Goal: Task Accomplishment & Management: Complete application form

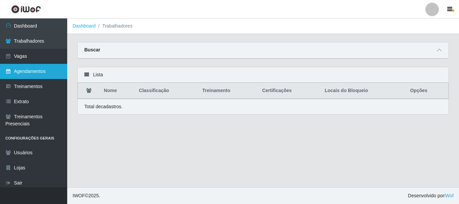
click at [15, 74] on link "Agendamentos" at bounding box center [33, 71] width 67 height 15
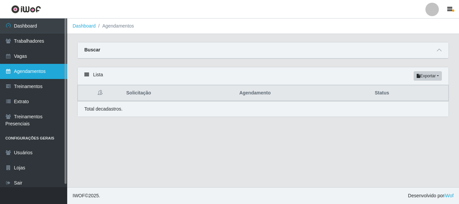
click at [26, 74] on link "Agendamentos" at bounding box center [33, 71] width 67 height 15
click at [24, 70] on link "Agendamentos" at bounding box center [33, 71] width 67 height 15
click at [27, 71] on link "Agendamentos" at bounding box center [33, 71] width 67 height 15
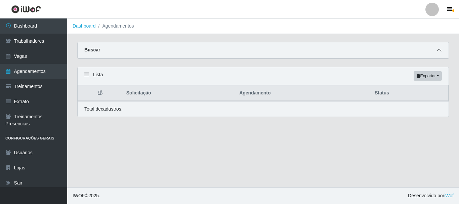
click at [442, 50] on span at bounding box center [439, 50] width 8 height 8
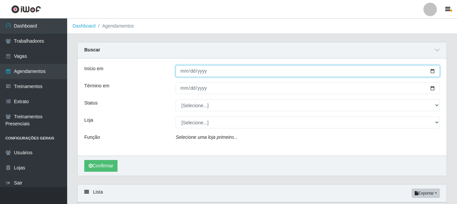
click at [211, 74] on input "Início em" at bounding box center [308, 71] width 264 height 12
type input "2025-09-07"
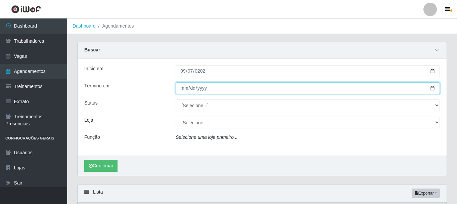
click at [212, 90] on input "Término em" at bounding box center [308, 88] width 264 height 12
type input "2025-09-07"
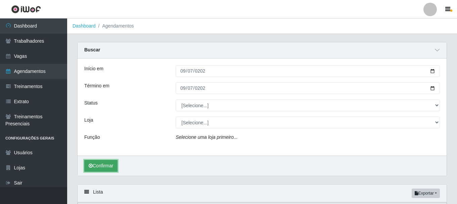
click at [109, 166] on button "Confirmar" at bounding box center [100, 166] width 33 height 12
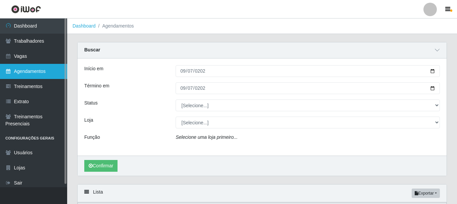
click at [29, 73] on link "Agendamentos" at bounding box center [33, 71] width 67 height 15
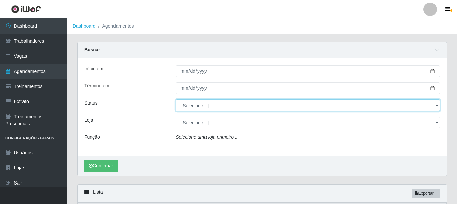
click at [437, 105] on select "[Selecione...] AGENDADO AGUARDANDO LIBERAR EM ANDAMENTO EM REVISÃO FINALIZADO C…" at bounding box center [308, 105] width 264 height 12
select select "AGENDADO"
click at [176, 100] on select "[Selecione...] AGENDADO AGUARDANDO LIBERAR EM ANDAMENTO EM REVISÃO FINALIZADO C…" at bounding box center [308, 105] width 264 height 12
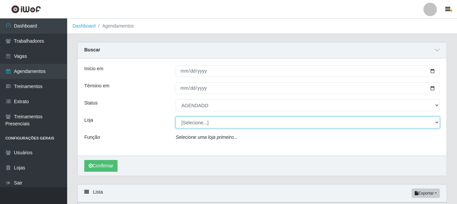
click at [436, 125] on select "[Selecione...] Supermercado Queiroz - Caicó" at bounding box center [308, 123] width 264 height 12
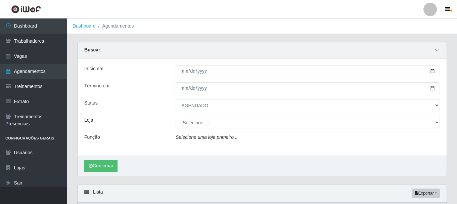
click at [253, 149] on div "Início em Término em Status [Selecione...] AGENDADO AGUARDANDO LIBERAR EM ANDAM…" at bounding box center [262, 106] width 369 height 97
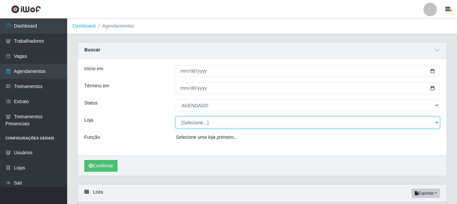
drag, startPoint x: 437, startPoint y: 123, endPoint x: 419, endPoint y: 125, distance: 17.9
click at [436, 123] on select "[Selecione...] Supermercado Queiroz - Caicó" at bounding box center [308, 123] width 264 height 12
select select "512"
click at [176, 117] on select "[Selecione...] Supermercado Queiroz - Caicó" at bounding box center [308, 123] width 264 height 12
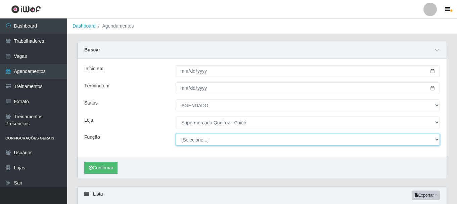
click at [435, 138] on select "[Selecione...] Embalador Embalador + Embalador ++" at bounding box center [308, 140] width 264 height 12
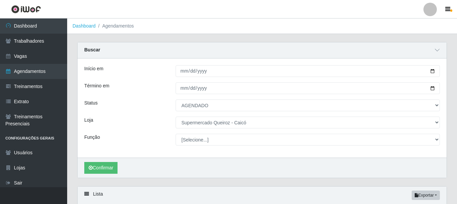
click at [118, 25] on li "Agendamentos" at bounding box center [115, 26] width 38 height 7
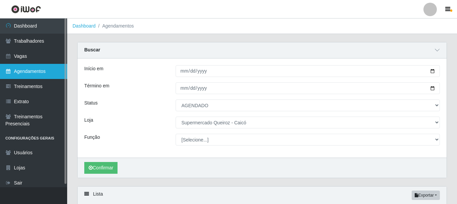
click at [29, 72] on link "Agendamentos" at bounding box center [33, 71] width 67 height 15
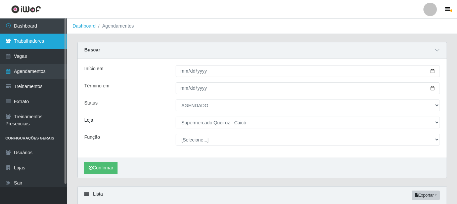
click at [16, 38] on link "Trabalhadores" at bounding box center [33, 41] width 67 height 15
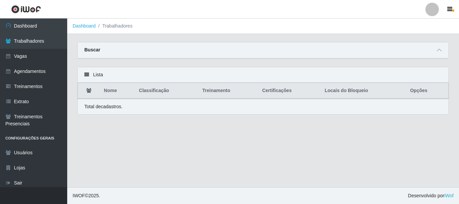
click at [85, 75] on icon at bounding box center [86, 74] width 5 height 5
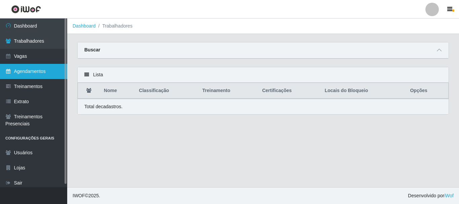
click at [28, 74] on link "Agendamentos" at bounding box center [33, 71] width 67 height 15
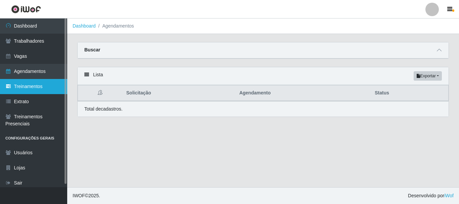
click at [18, 88] on link "Treinamentos" at bounding box center [33, 86] width 67 height 15
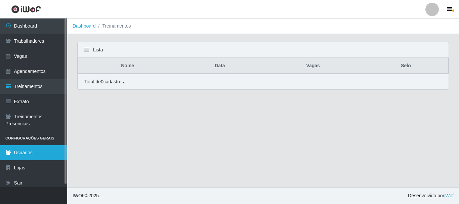
click at [26, 152] on link "Usuários" at bounding box center [33, 152] width 67 height 15
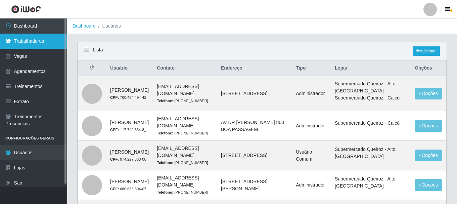
click at [32, 40] on link "Trabalhadores" at bounding box center [33, 41] width 67 height 15
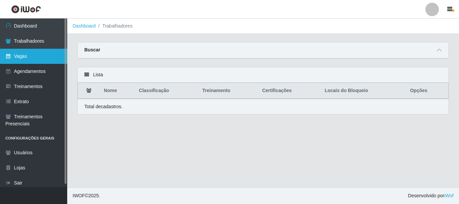
click at [12, 59] on link "Vagas" at bounding box center [33, 56] width 67 height 15
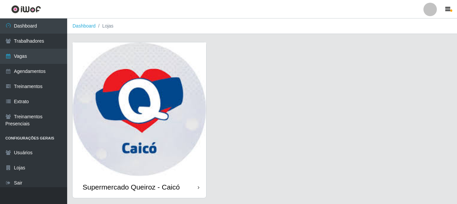
click at [146, 102] on img at bounding box center [140, 109] width 134 height 134
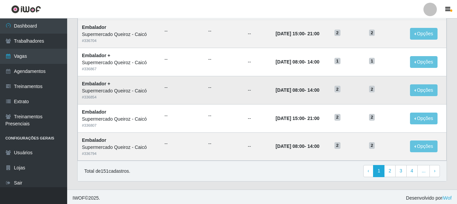
scroll to position [366, 0]
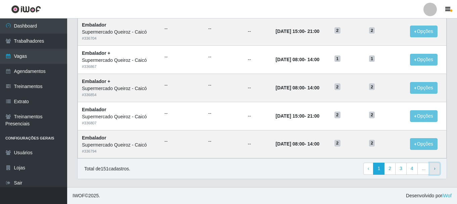
click at [434, 170] on span "›" at bounding box center [435, 168] width 2 height 5
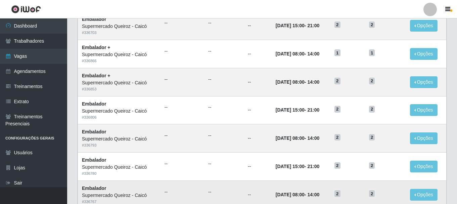
scroll to position [366, 0]
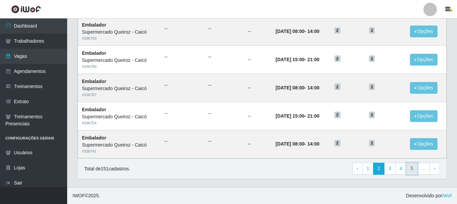
click at [414, 168] on link "5" at bounding box center [412, 169] width 11 height 12
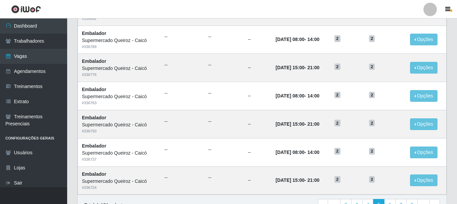
scroll to position [366, 0]
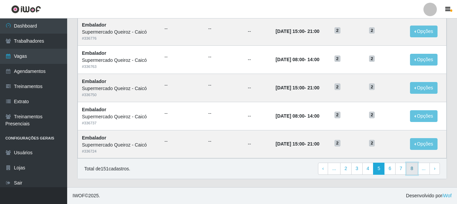
click at [414, 168] on link "8" at bounding box center [412, 169] width 11 height 12
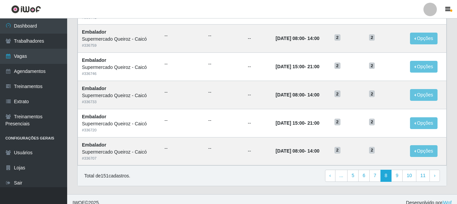
scroll to position [366, 0]
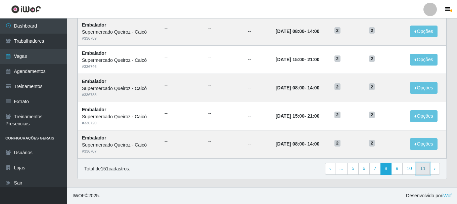
click at [423, 171] on link "11" at bounding box center [423, 169] width 14 height 12
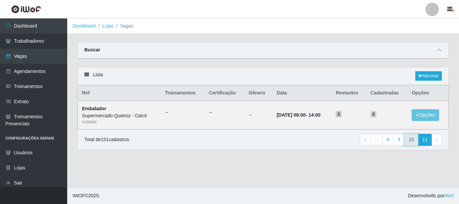
click at [410, 143] on link "10" at bounding box center [411, 140] width 14 height 12
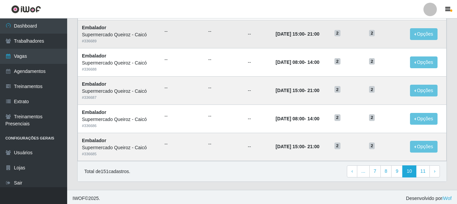
scroll to position [366, 0]
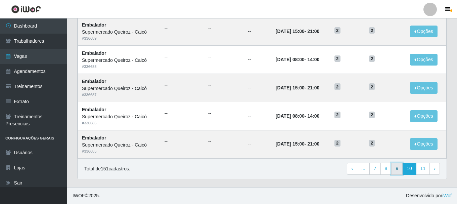
click at [397, 166] on link "9" at bounding box center [396, 169] width 11 height 12
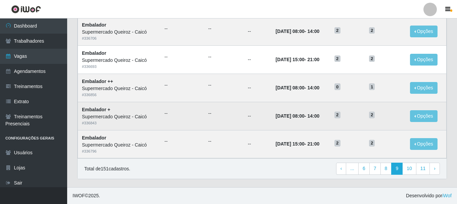
scroll to position [332, 0]
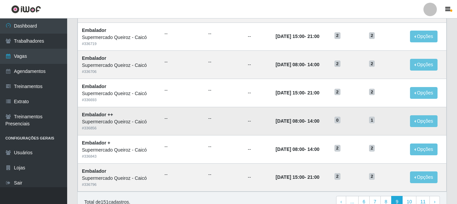
click at [177, 123] on td "--" at bounding box center [183, 121] width 44 height 28
click at [375, 123] on span "1" at bounding box center [372, 120] width 6 height 7
click at [419, 124] on button "Opções" at bounding box center [424, 121] width 28 height 12
click at [352, 115] on td "0" at bounding box center [348, 121] width 35 height 28
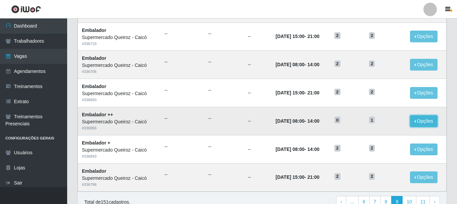
click at [418, 122] on button "Opções" at bounding box center [424, 121] width 28 height 12
click at [387, 127] on button "Editar" at bounding box center [382, 123] width 53 height 14
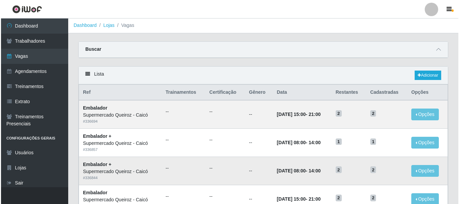
scroll to position [0, 0]
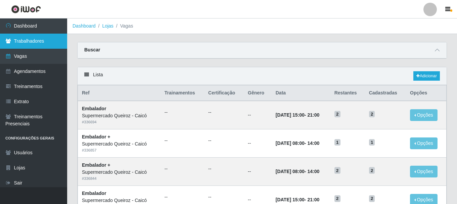
click at [31, 41] on link "Trabalhadores" at bounding box center [33, 41] width 67 height 15
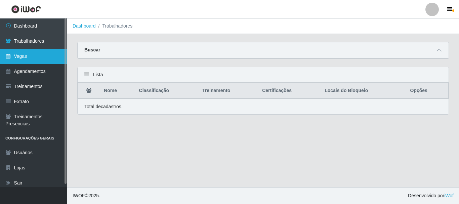
click at [37, 59] on link "Vagas" at bounding box center [33, 56] width 67 height 15
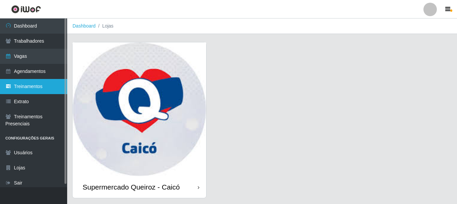
click at [35, 86] on link "Treinamentos" at bounding box center [33, 86] width 67 height 15
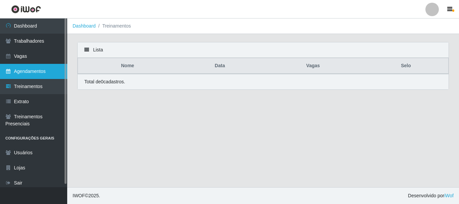
click at [37, 74] on link "Agendamentos" at bounding box center [33, 71] width 67 height 15
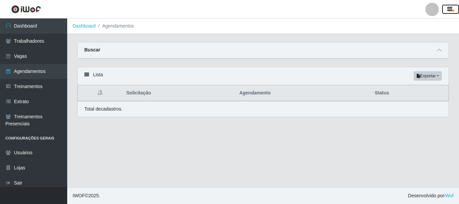
click at [452, 10] on icon "button" at bounding box center [449, 9] width 5 height 6
